Goal: Task Accomplishment & Management: Use online tool/utility

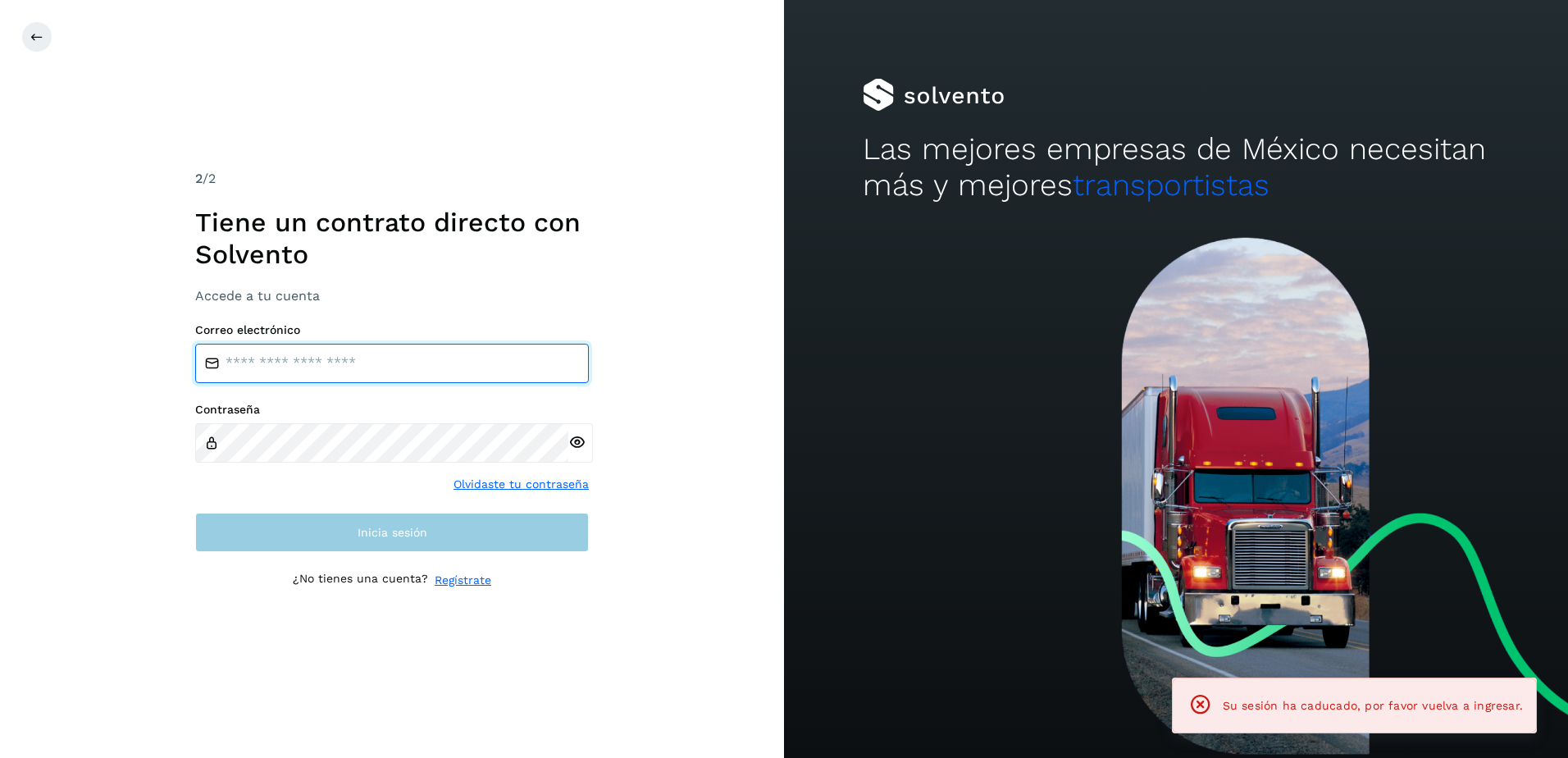
type input "**********"
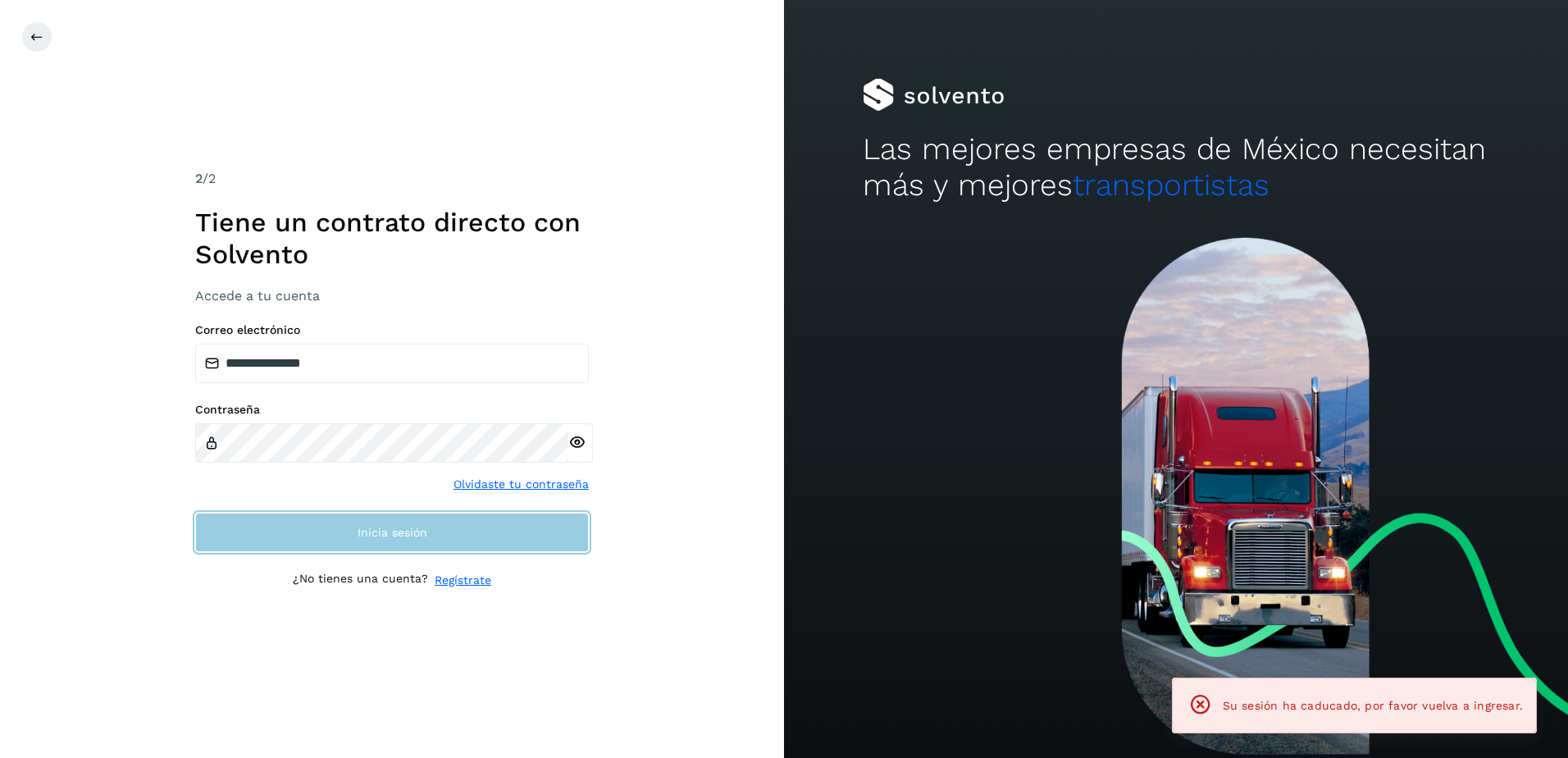
click at [407, 517] on button "Inicia sesión" at bounding box center [391, 532] width 393 height 39
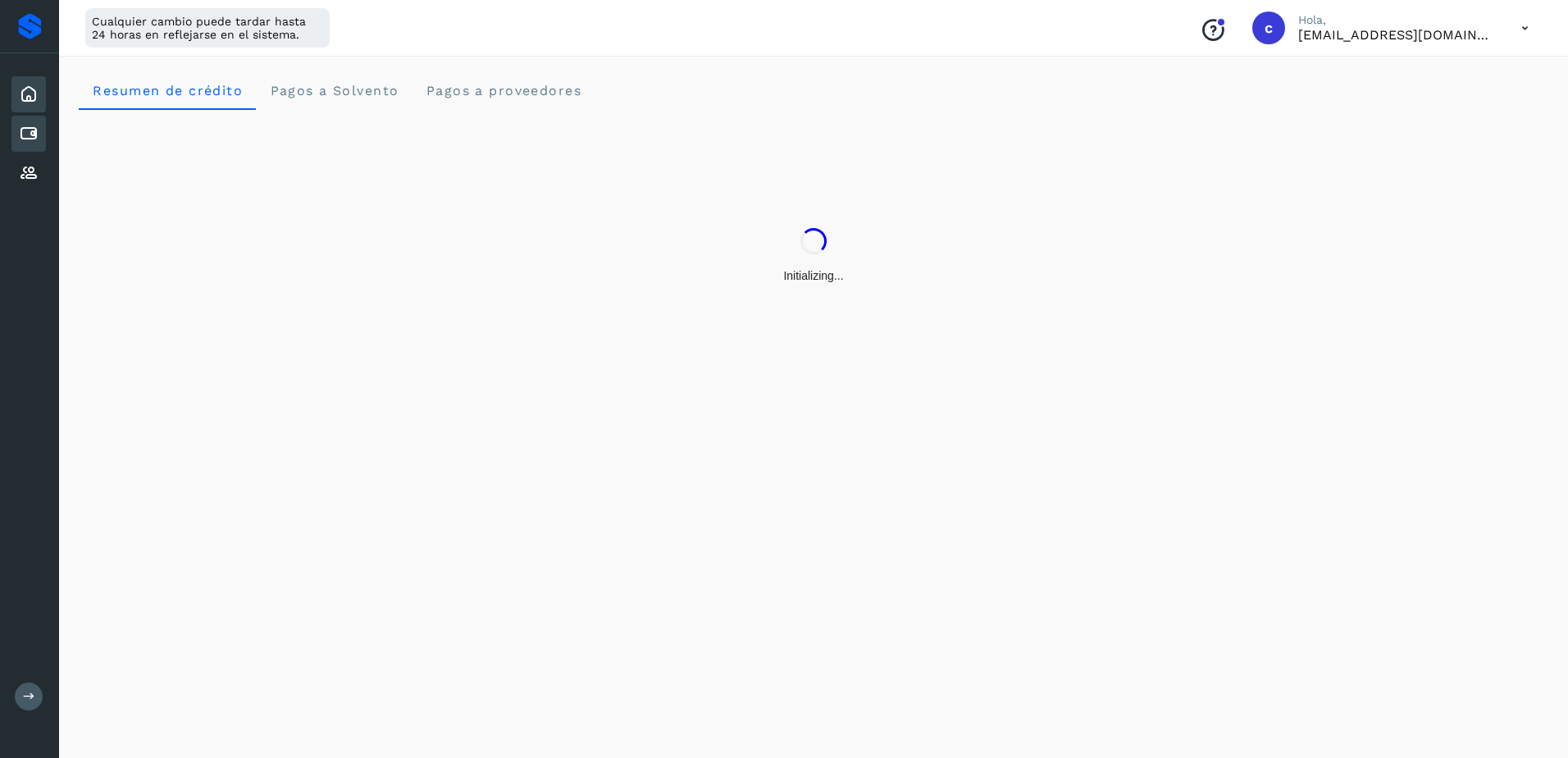
click at [21, 137] on icon at bounding box center [28, 134] width 20 height 20
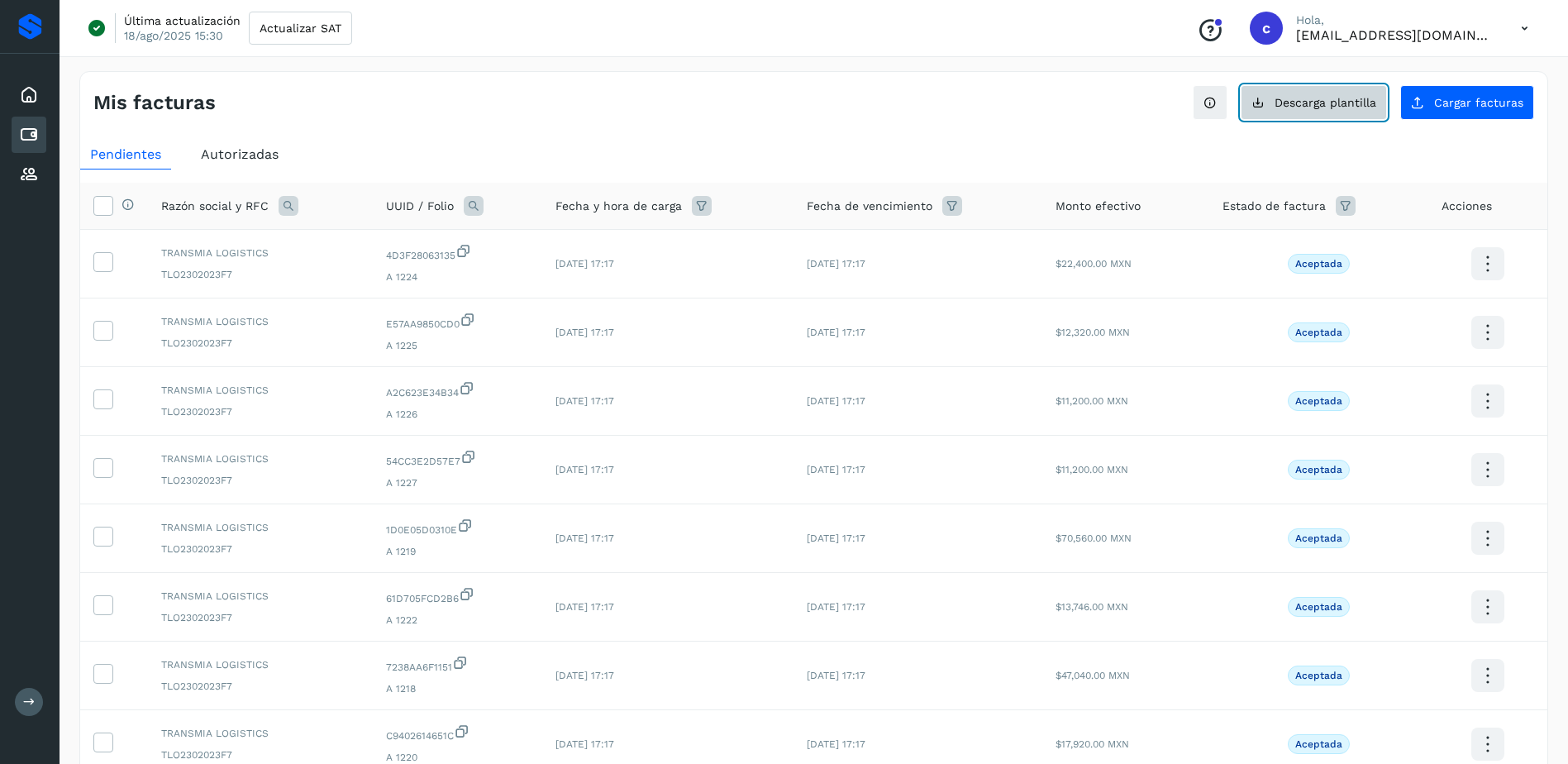
click at [1330, 97] on span "Descarga plantilla" at bounding box center [1324, 102] width 101 height 11
click at [16, 181] on div "Proveedores" at bounding box center [28, 174] width 35 height 36
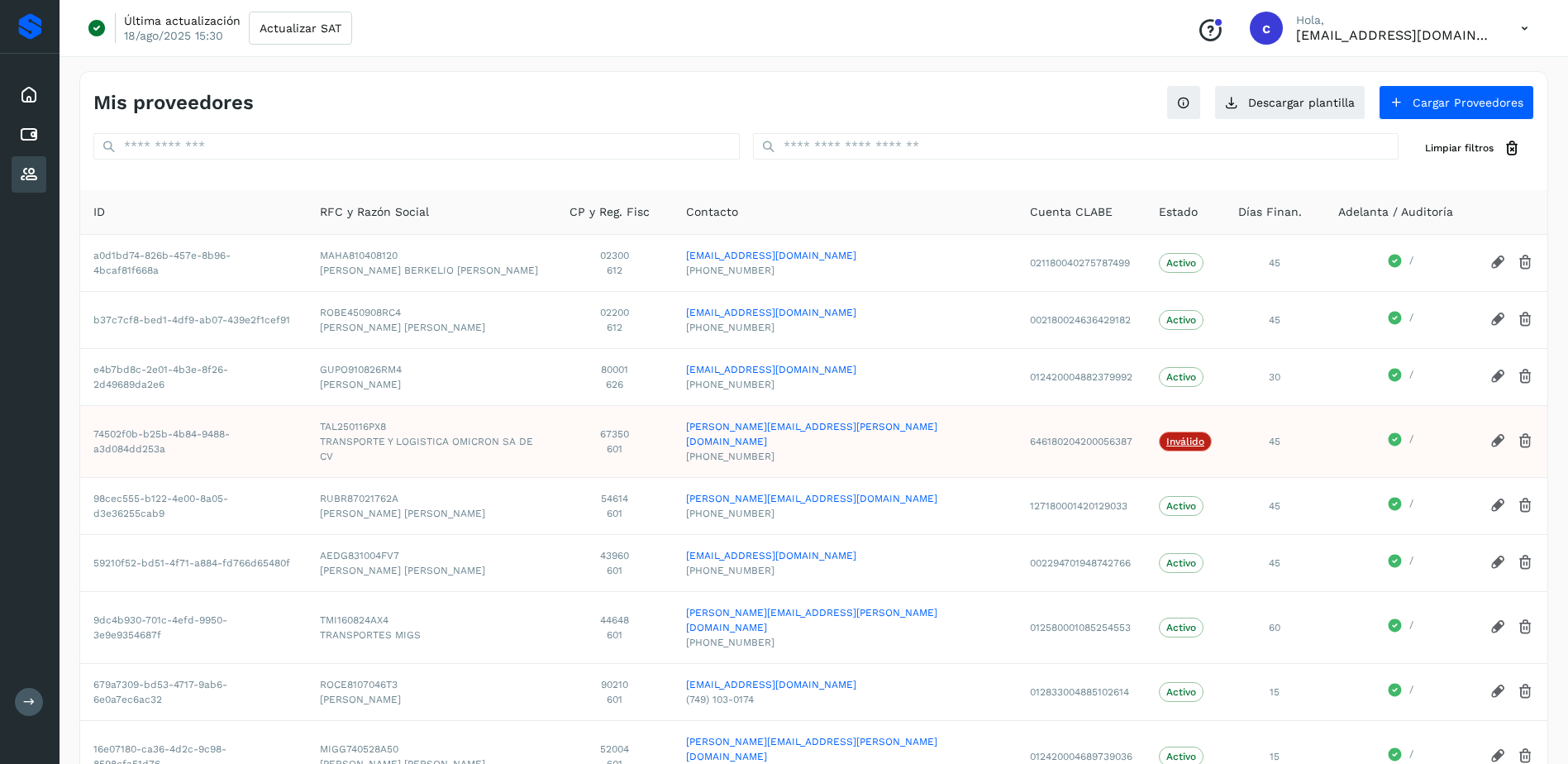
click at [833, 120] on div "Mis proveedores Descargar plantilla Cargar Proveedores Limpiar filtros" at bounding box center [813, 124] width 1467 height 105
click at [843, 138] on input "text" at bounding box center [1076, 146] width 647 height 27
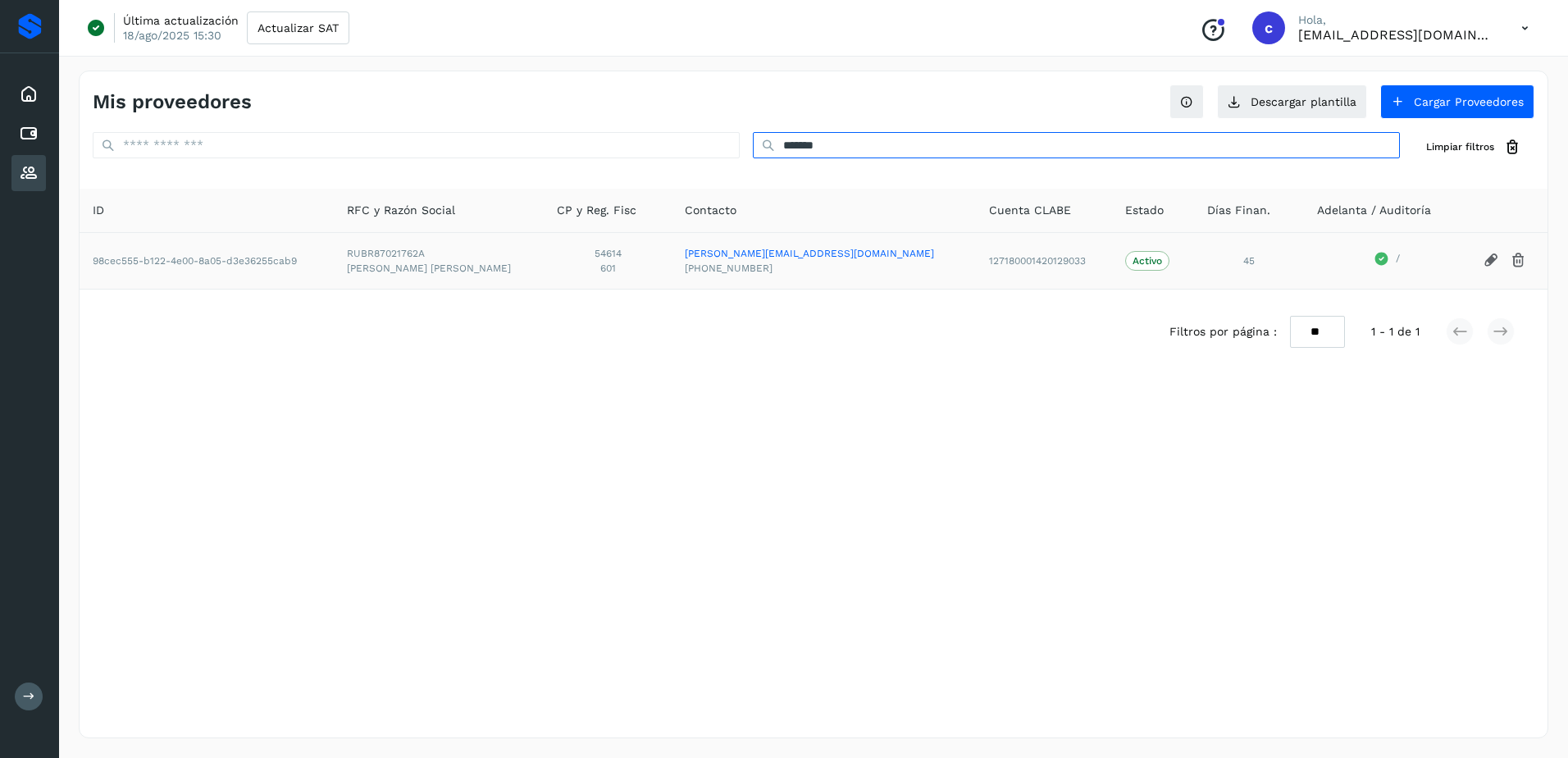
type input "*******"
drag, startPoint x: 369, startPoint y: 245, endPoint x: 456, endPoint y: 253, distance: 87.4
click at [456, 253] on td "RUBR87021762A RAFAEL ARGENIS RUBIO BECERRIL" at bounding box center [438, 261] width 210 height 56
copy span "RUBR87021762A"
click at [18, 136] on div "Cuentas por pagar" at bounding box center [28, 134] width 35 height 36
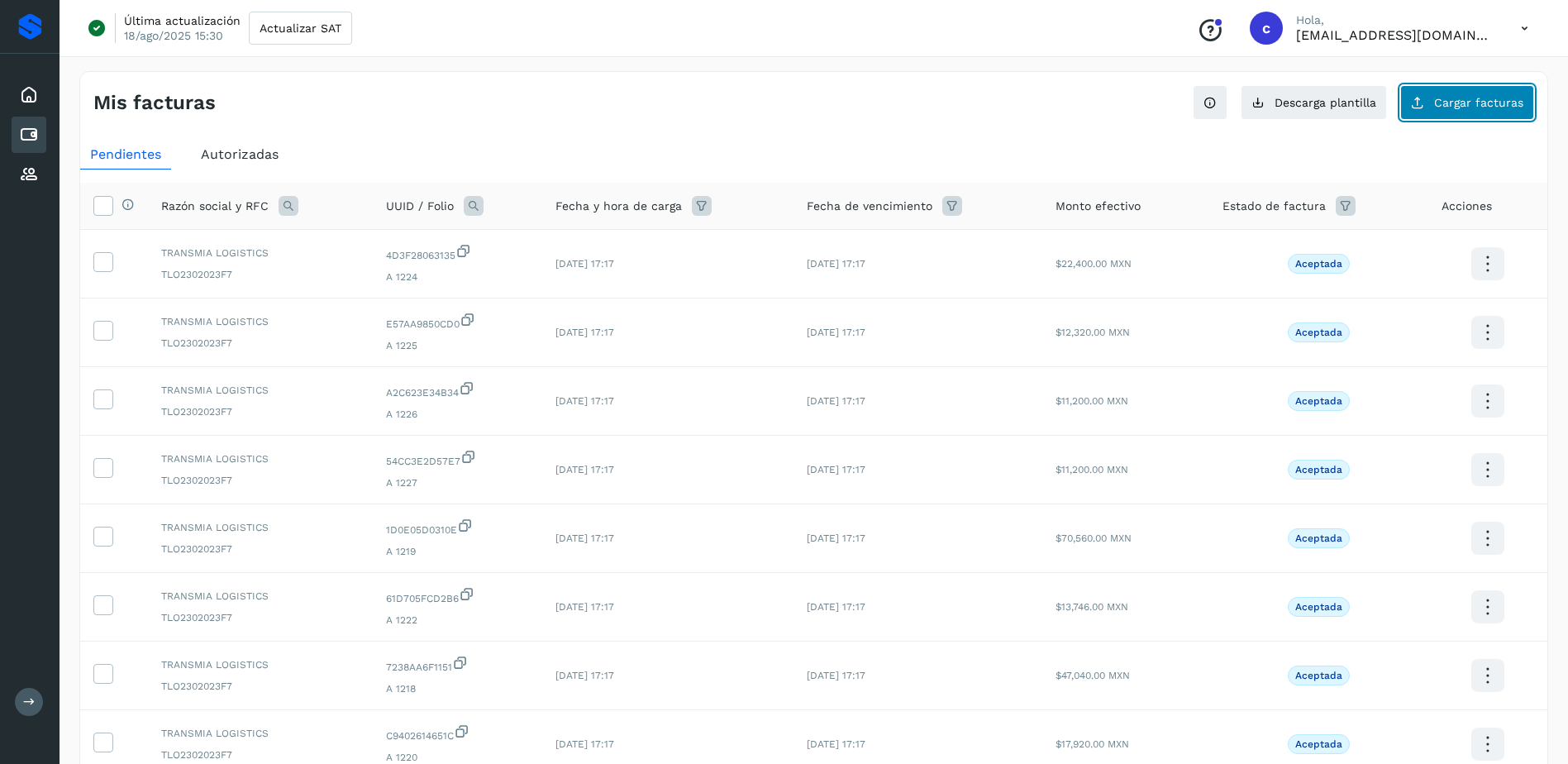
click at [1486, 106] on span "Cargar facturas" at bounding box center [1479, 102] width 89 height 11
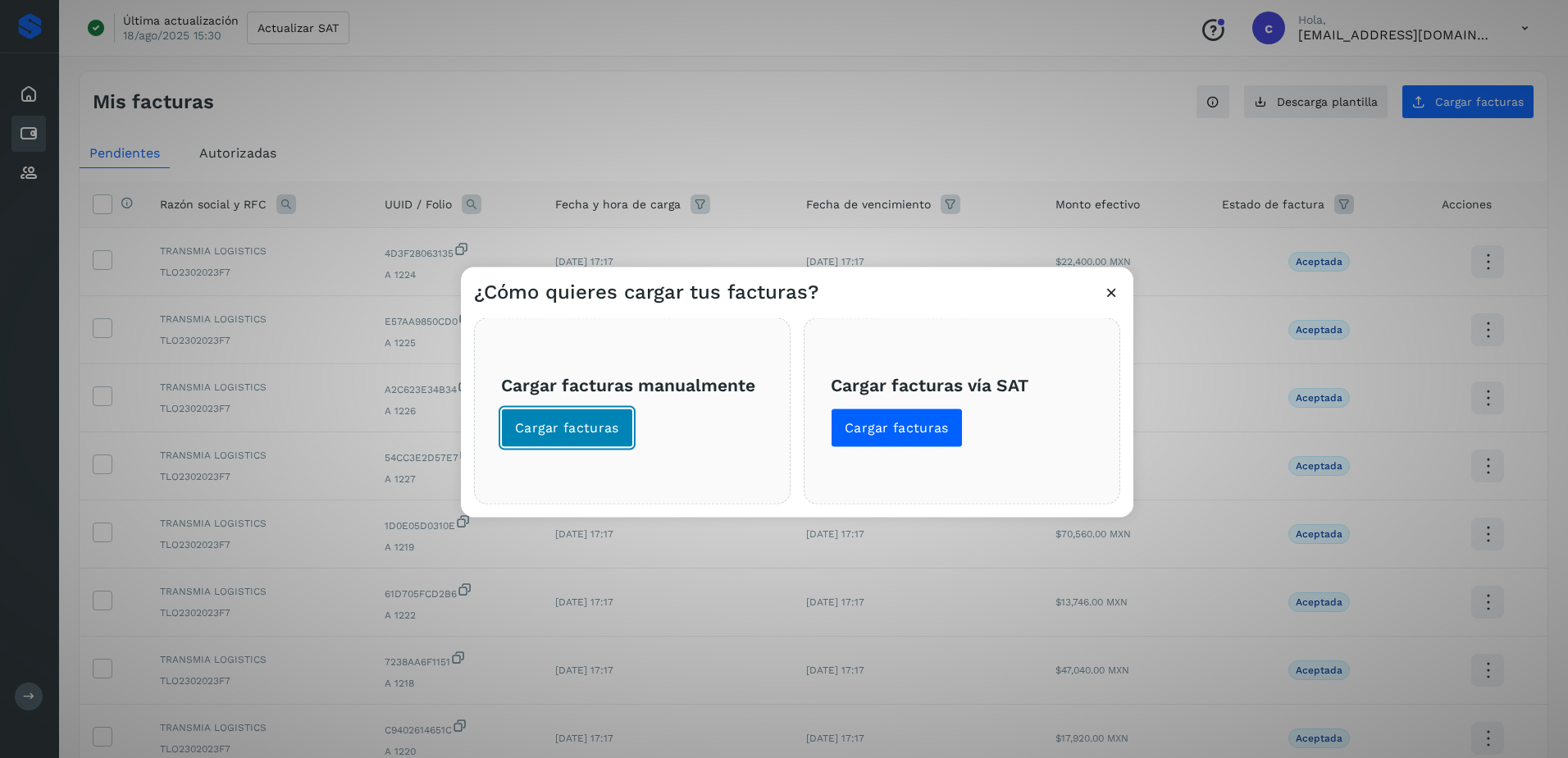
click at [605, 424] on span "Cargar facturas" at bounding box center [566, 427] width 104 height 18
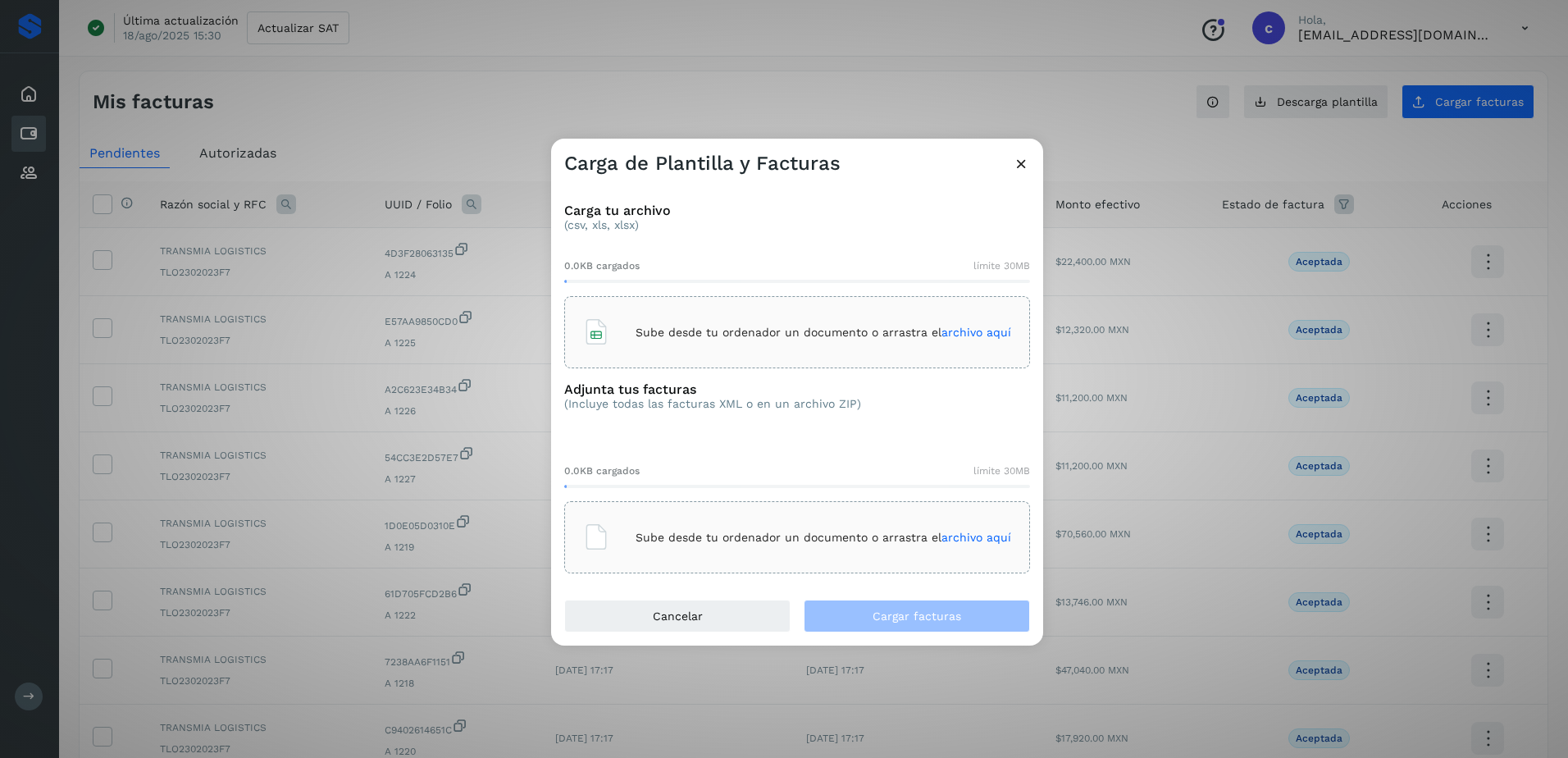
click at [662, 347] on div "Sube desde tu ordenador un documento o arrastra el archivo aquí" at bounding box center [797, 332] width 428 height 44
click at [766, 525] on div "Sube desde tu ordenador un documento o arrastra el archivo aquí" at bounding box center [797, 536] width 428 height 44
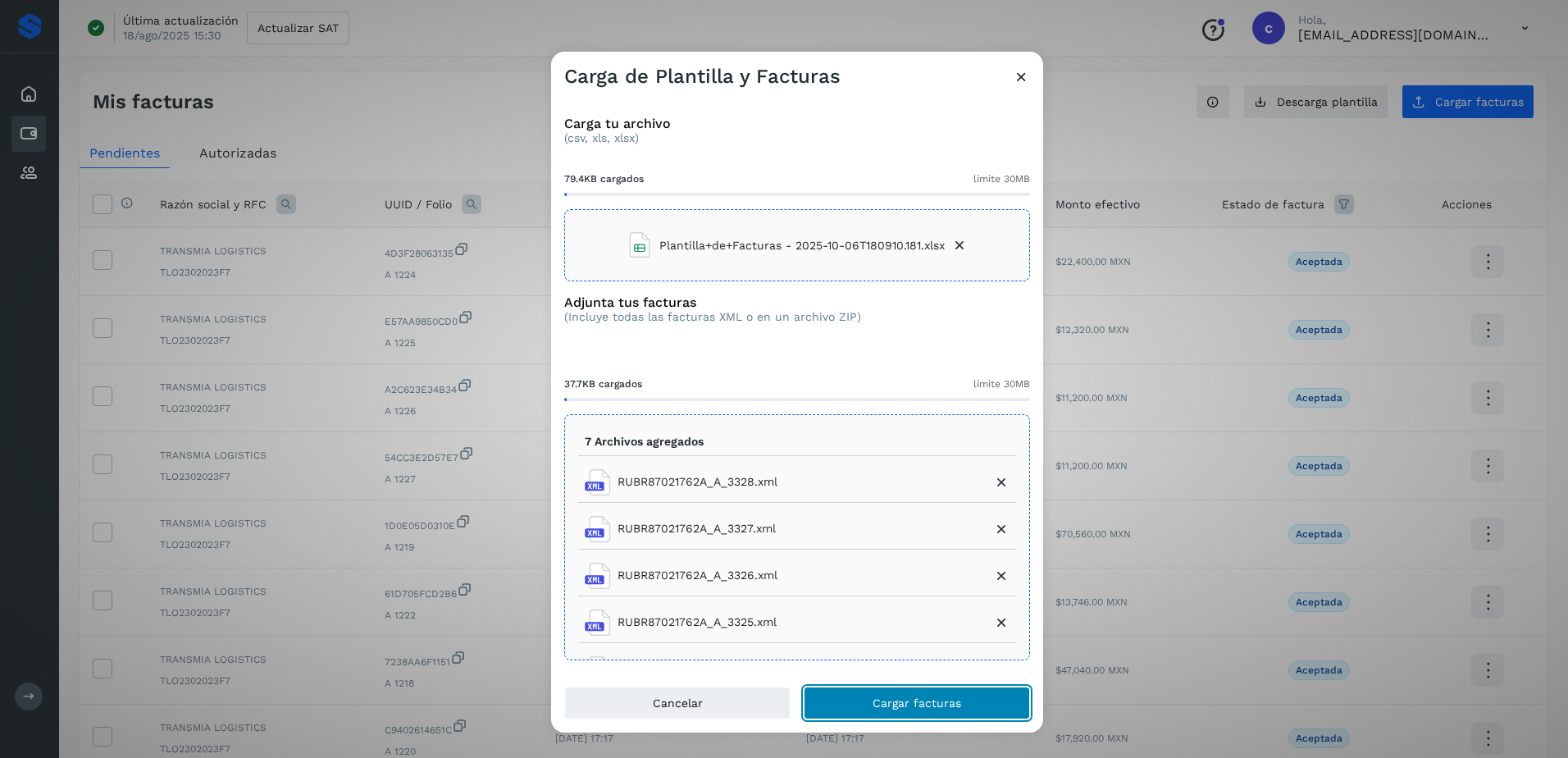
click at [878, 713] on button "Cargar facturas" at bounding box center [916, 703] width 227 height 33
